Goal: Task Accomplishment & Management: Manage account settings

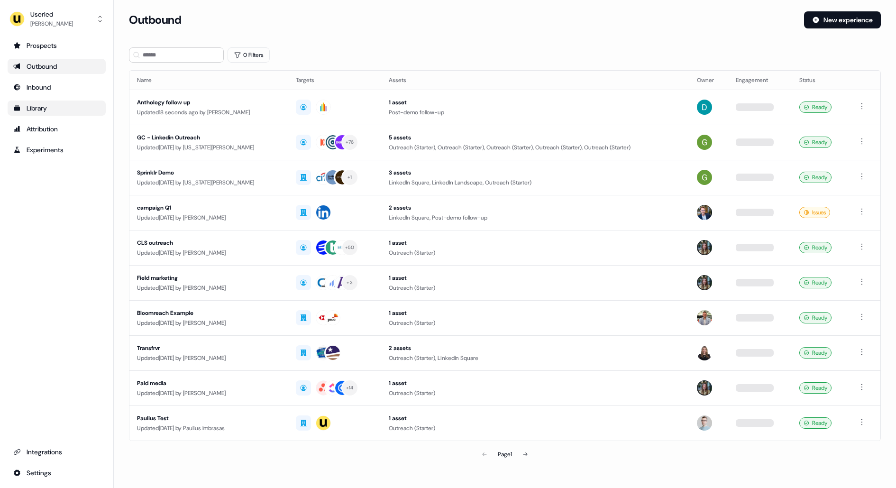
click at [43, 102] on link "Library" at bounding box center [57, 108] width 98 height 15
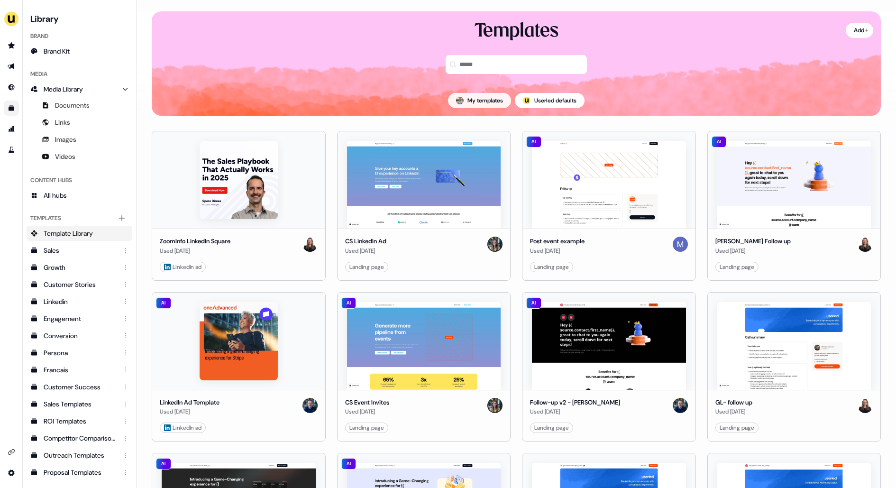
click at [490, 101] on button "My templates" at bounding box center [479, 100] width 63 height 15
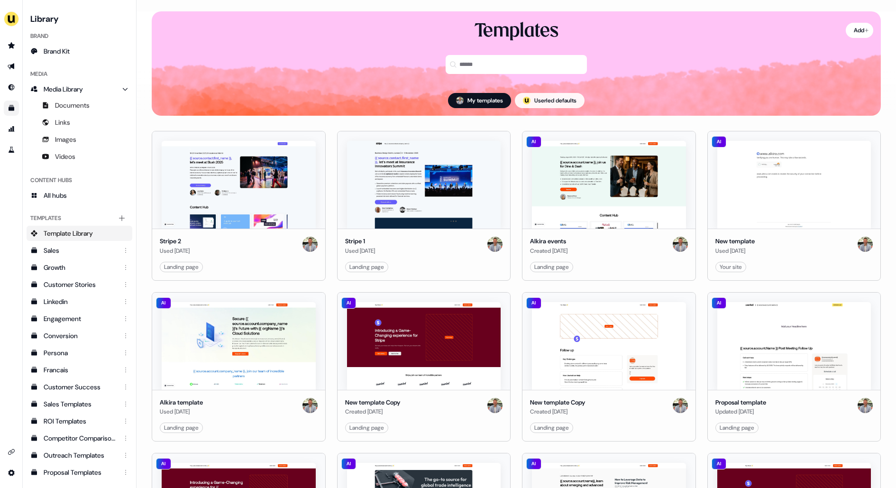
click at [534, 102] on button "; Userled defaults" at bounding box center [550, 100] width 70 height 15
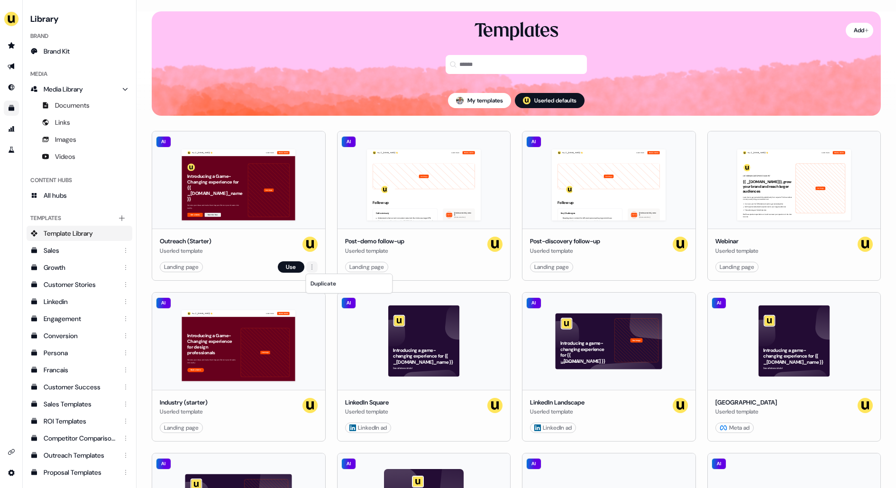
click at [312, 268] on html "For the best experience switch devices to a bigger screen. Go to [DOMAIN_NAME] …" at bounding box center [448, 244] width 896 height 488
click at [325, 280] on div "Duplicate" at bounding box center [349, 283] width 82 height 15
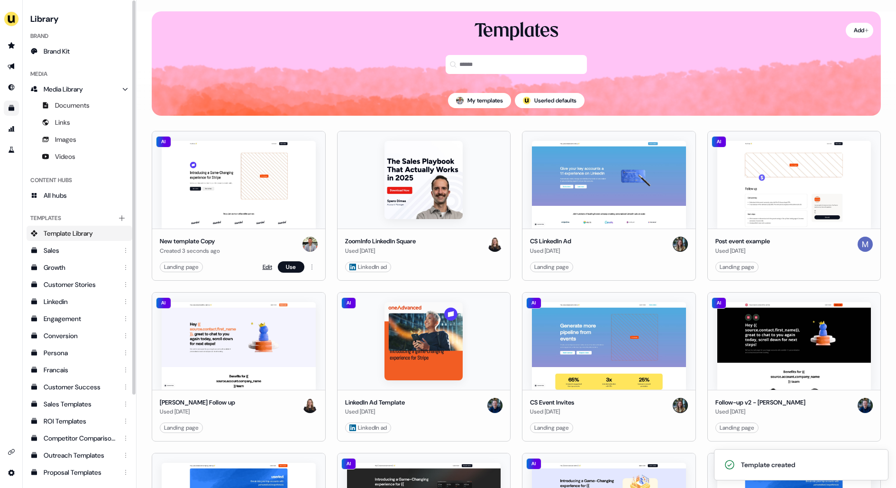
click at [266, 264] on link "Edit" at bounding box center [267, 266] width 9 height 9
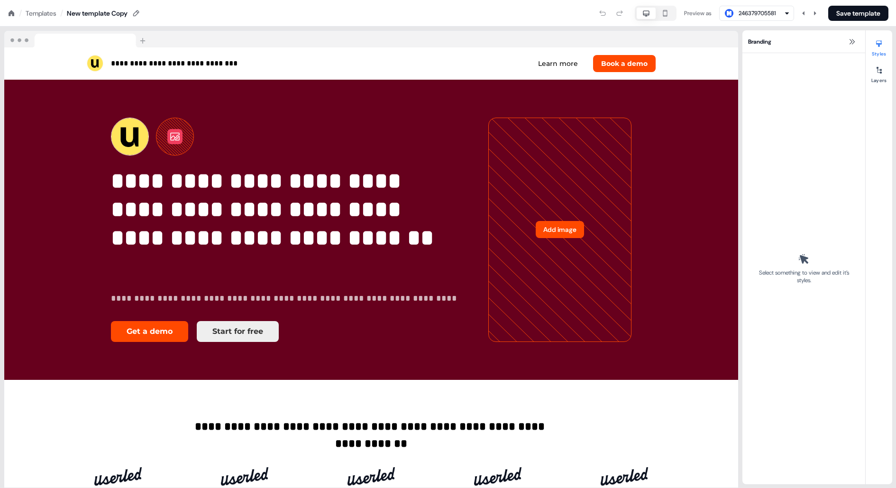
click at [105, 20] on nav "/ Templates / New template Copy Preview as 246379705581 Save template" at bounding box center [448, 13] width 896 height 27
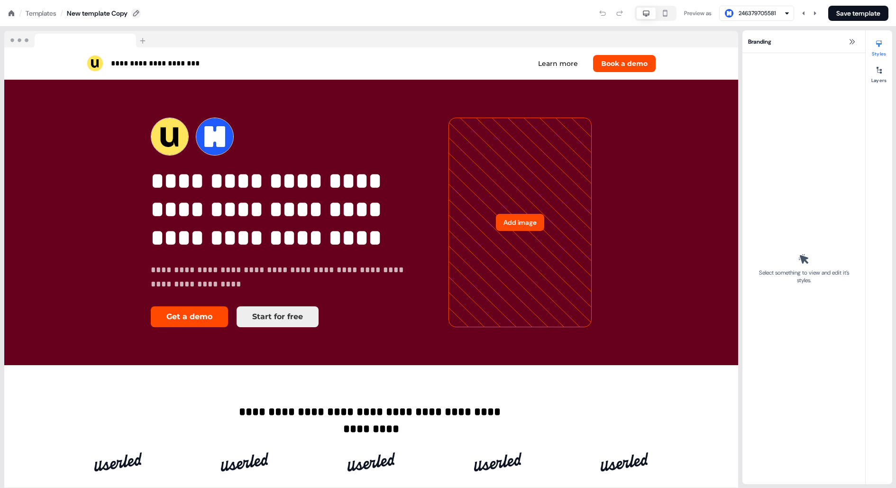
click at [141, 13] on button at bounding box center [135, 13] width 9 height 9
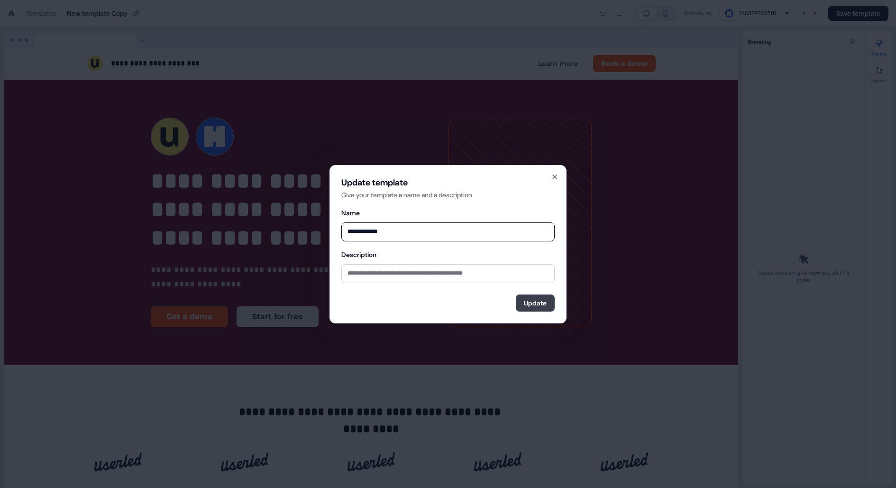
type input "**********"
click at [530, 302] on button "Update" at bounding box center [535, 302] width 39 height 17
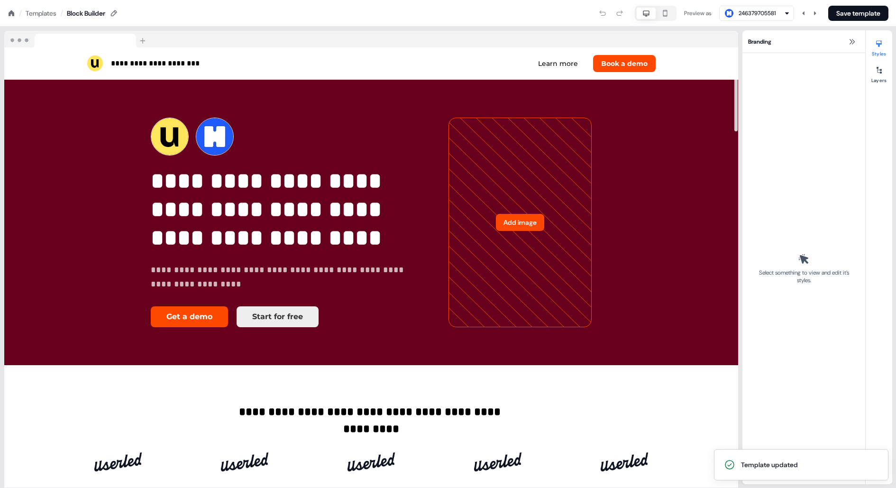
click at [424, 36] on div at bounding box center [371, 39] width 734 height 17
click at [864, 25] on nav "/ Templates / Block Builder Preview as 246379705581 Save template" at bounding box center [448, 13] width 896 height 27
click at [849, 14] on button "Save template" at bounding box center [858, 13] width 60 height 15
click at [12, 13] on icon at bounding box center [12, 13] width 6 height 6
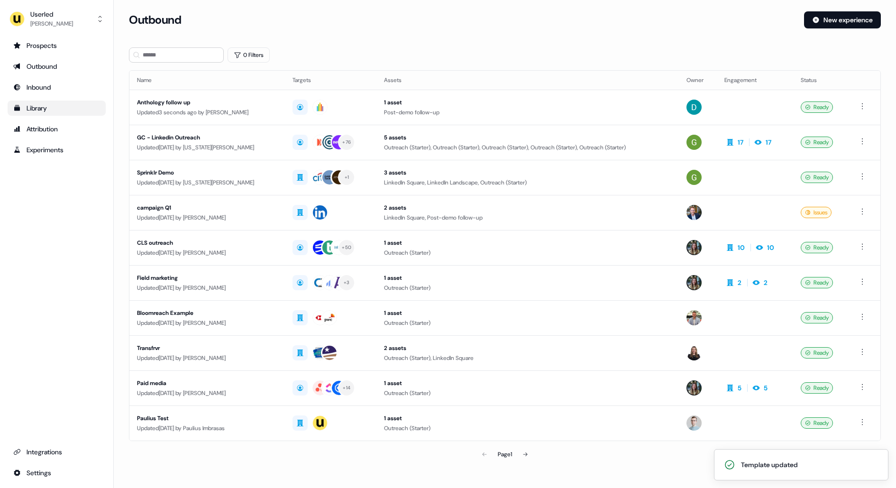
click at [31, 107] on div "Library" at bounding box center [56, 107] width 87 height 9
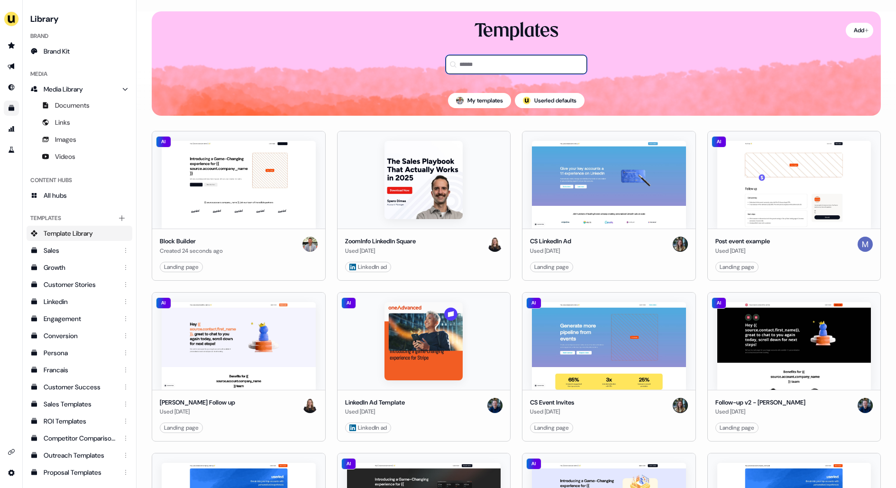
click at [495, 73] on input at bounding box center [516, 64] width 141 height 19
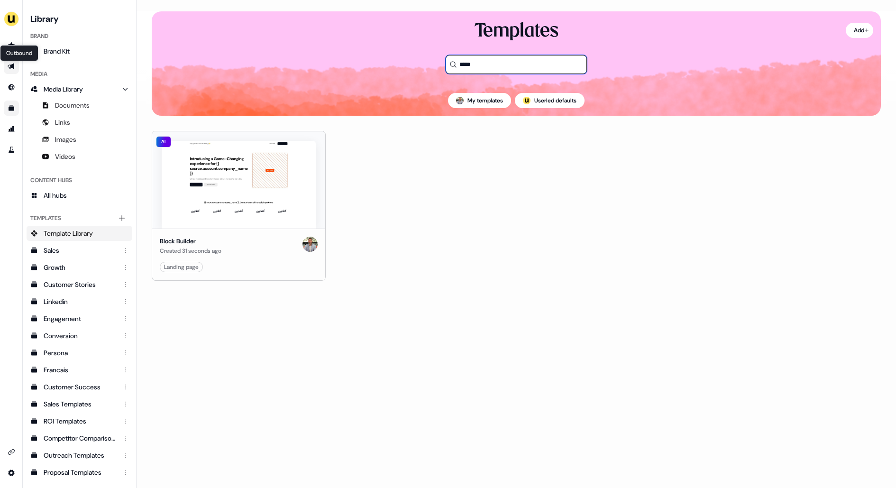
type input "*****"
click at [13, 63] on icon "Go to outbound experience" at bounding box center [12, 67] width 8 height 8
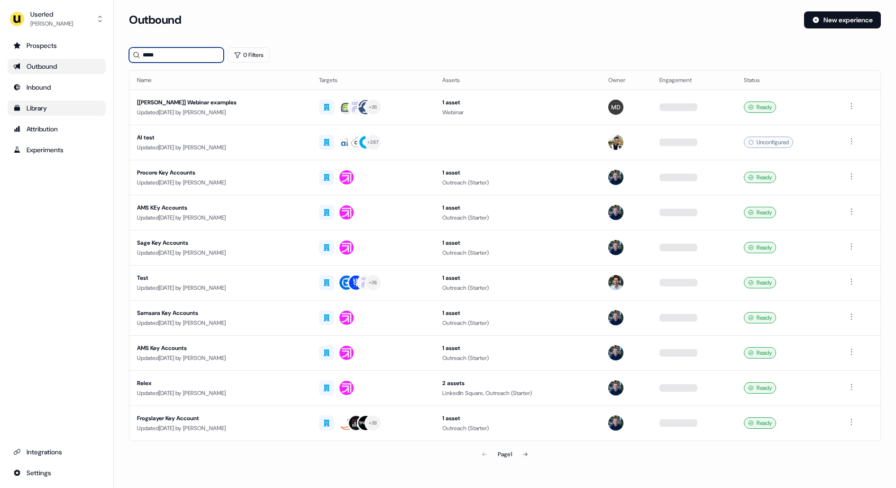
click at [175, 55] on input "*****" at bounding box center [176, 54] width 95 height 15
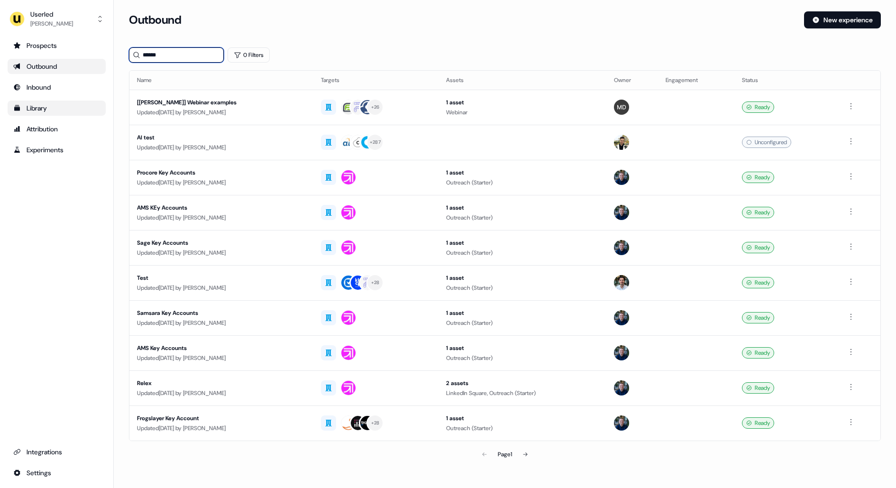
type input "*******"
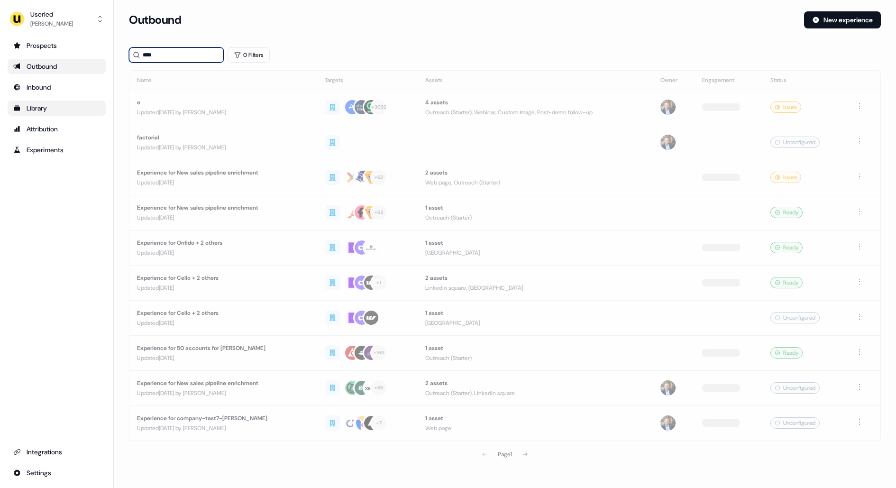
type input "*****"
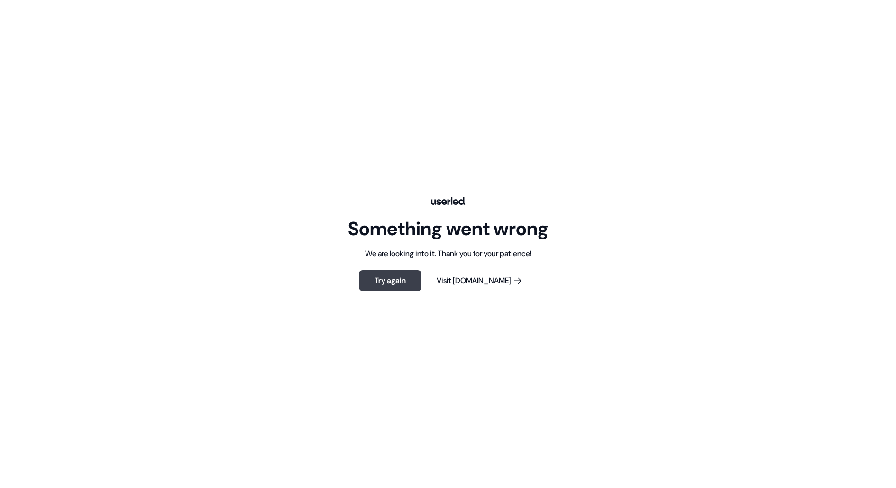
click at [400, 276] on button "Try again" at bounding box center [390, 280] width 63 height 21
click at [406, 283] on button "Try again" at bounding box center [390, 280] width 63 height 21
click at [399, 278] on button "Try again" at bounding box center [390, 280] width 63 height 21
click at [395, 275] on button "Try again" at bounding box center [390, 280] width 63 height 21
click at [410, 103] on div "Something went wrong We are looking into it. Thank you for your patience! Try a…" at bounding box center [448, 244] width 896 height 488
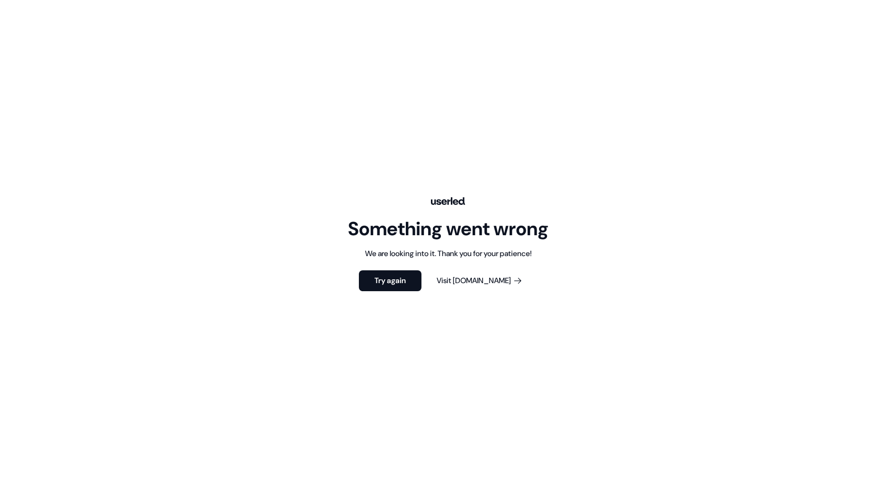
click at [447, 102] on div "Something went wrong We are looking into it. Thank you for your patience! Try a…" at bounding box center [448, 244] width 896 height 488
click at [404, 282] on button "Try again" at bounding box center [390, 280] width 63 height 21
click at [125, 72] on div "Something went wrong We are looking into it. Thank you for your patience! Try a…" at bounding box center [448, 244] width 896 height 488
click at [411, 75] on div "Something went wrong We are looking into it. Thank you for your patience! Try a…" at bounding box center [448, 244] width 896 height 488
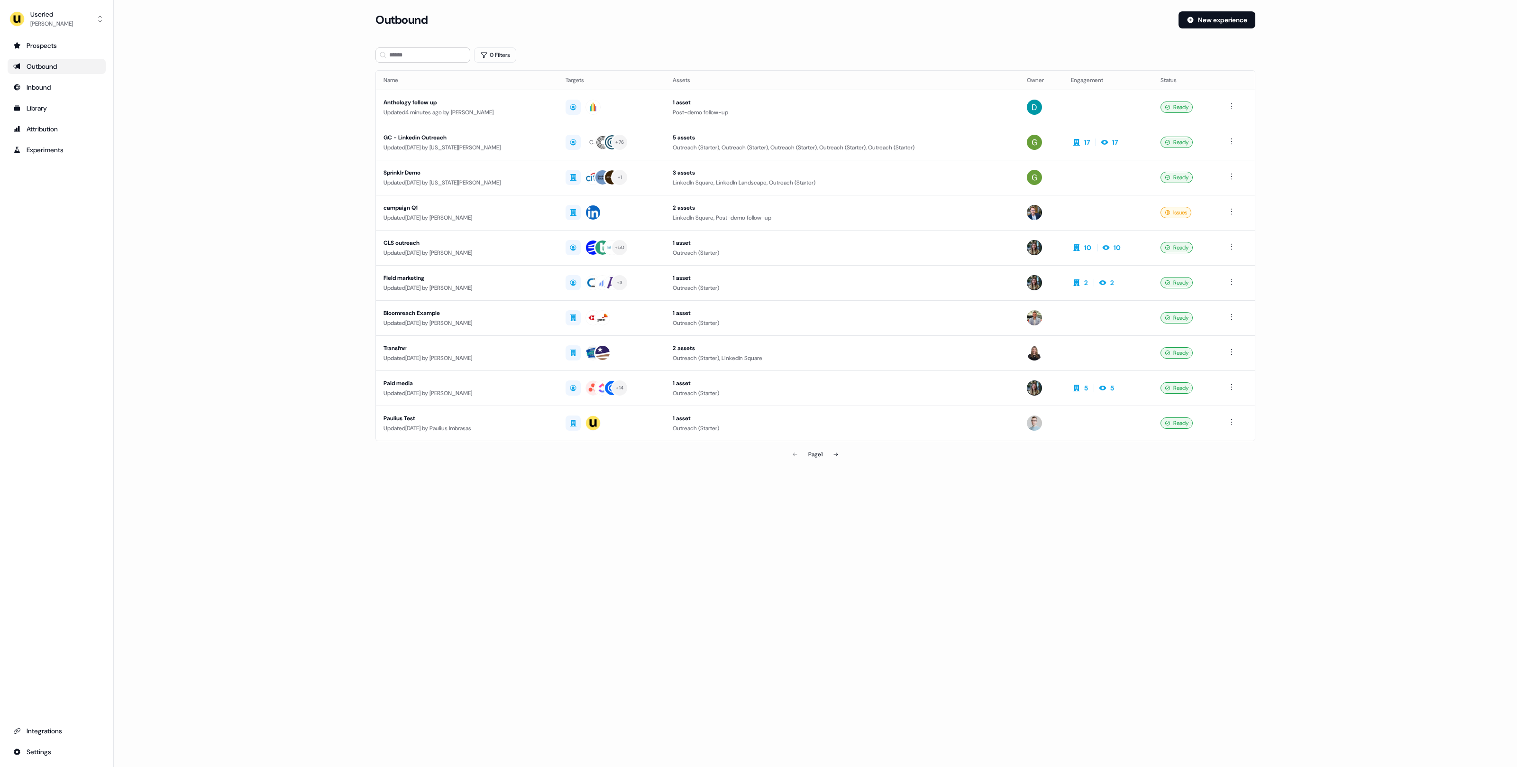
click at [323, 155] on main "Loading... Outbound New experience 0 Filters Name Targets Assets Owner Engageme…" at bounding box center [815, 250] width 1403 height 479
click at [51, 20] on div "Oliver Grogan" at bounding box center [51, 23] width 43 height 9
click at [51, 43] on div "Impersonate (Admin)" at bounding box center [56, 44] width 90 height 17
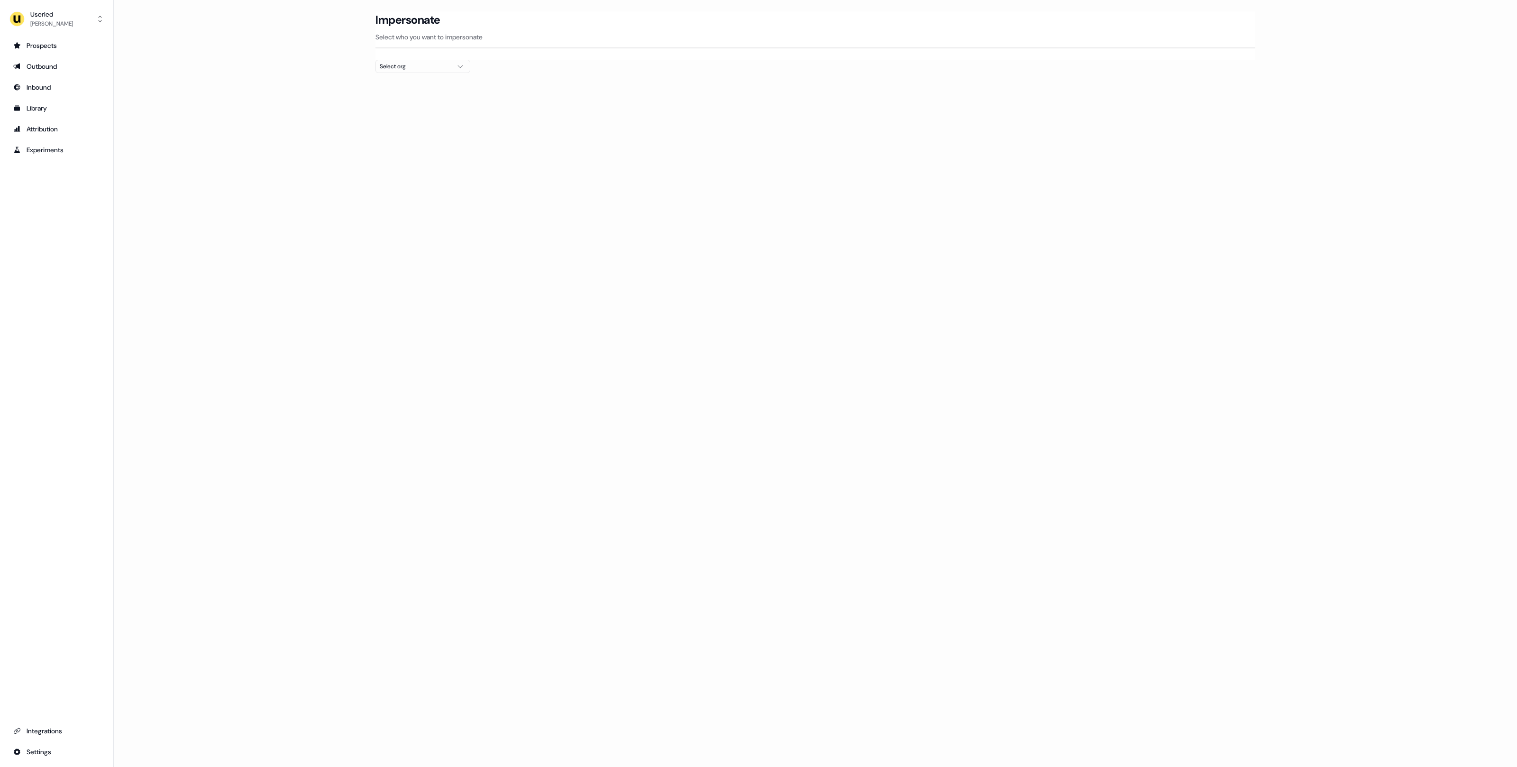
click at [393, 67] on div "Select org" at bounding box center [415, 66] width 71 height 9
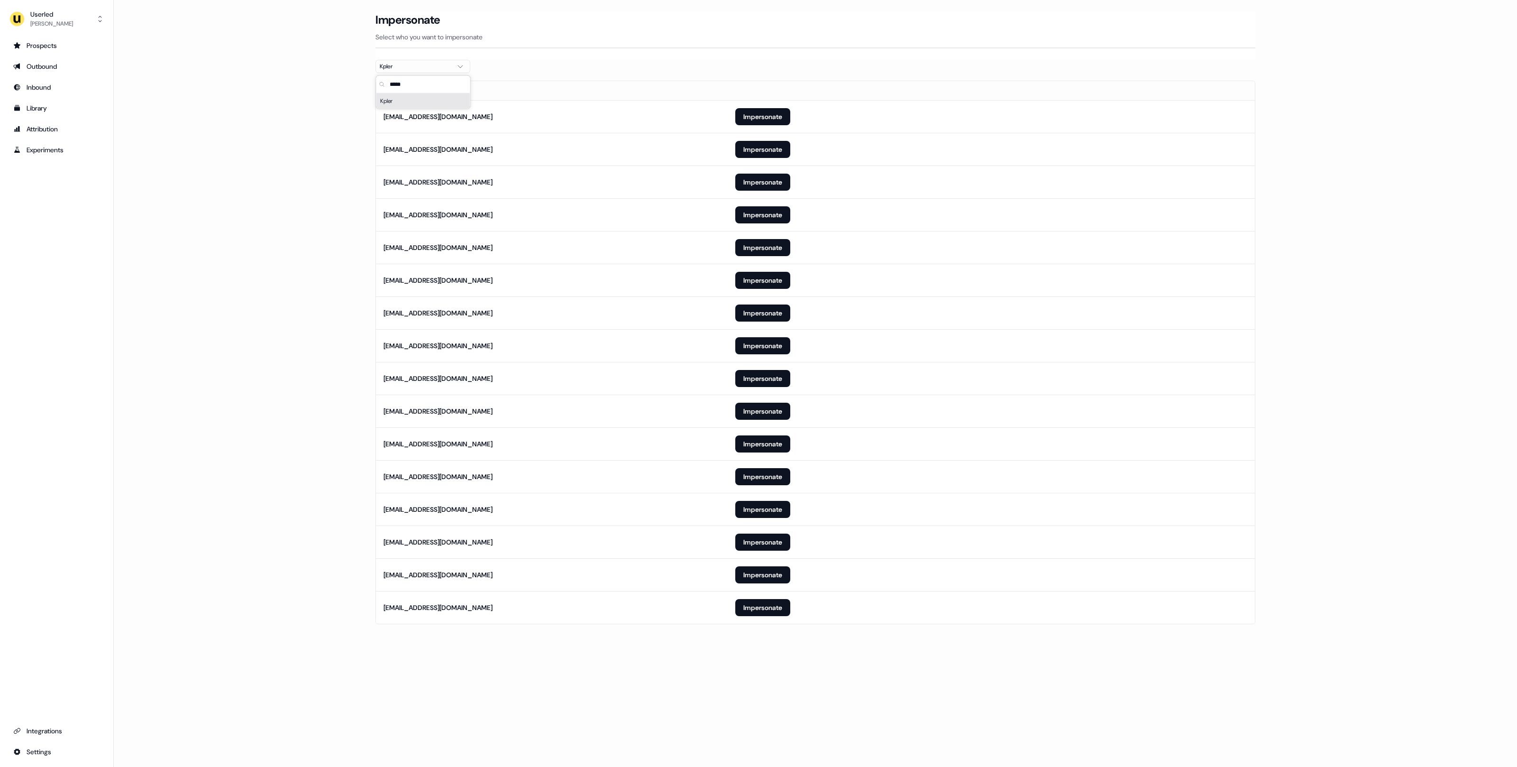
type input "*****"
click at [349, 148] on main "Loading... Impersonate Select who you want to impersonate Kpler Email anoel-ext…" at bounding box center [815, 330] width 1403 height 639
click at [764, 446] on button "Impersonate" at bounding box center [762, 443] width 55 height 17
